Goal: Obtain resource: Download file/media

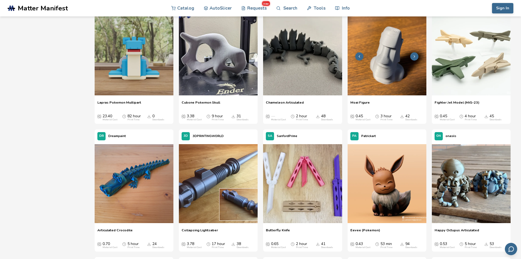
scroll to position [263, 0]
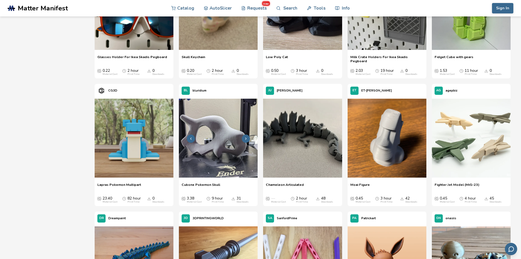
click at [208, 128] on img at bounding box center [218, 137] width 79 height 79
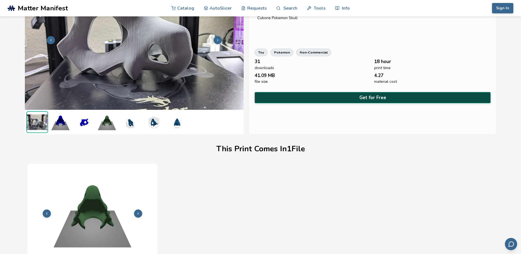
scroll to position [40, 0]
